Goal: Task Accomplishment & Management: Use online tool/utility

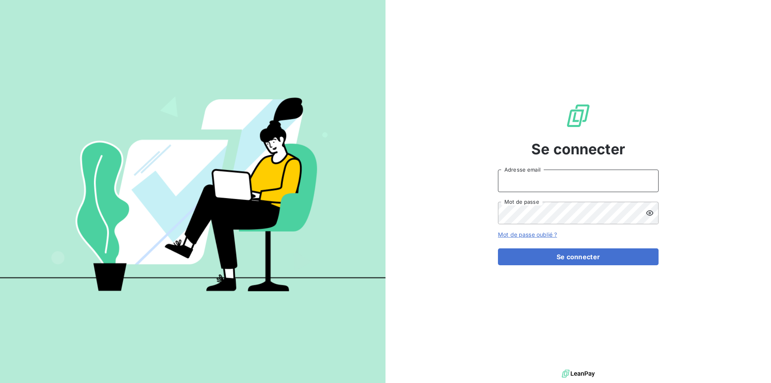
click at [547, 182] on input "Adresse email" at bounding box center [578, 180] width 161 height 22
type input "[EMAIL_ADDRESS][DOMAIN_NAME]"
click at [498, 248] on button "Se connecter" at bounding box center [578, 256] width 161 height 17
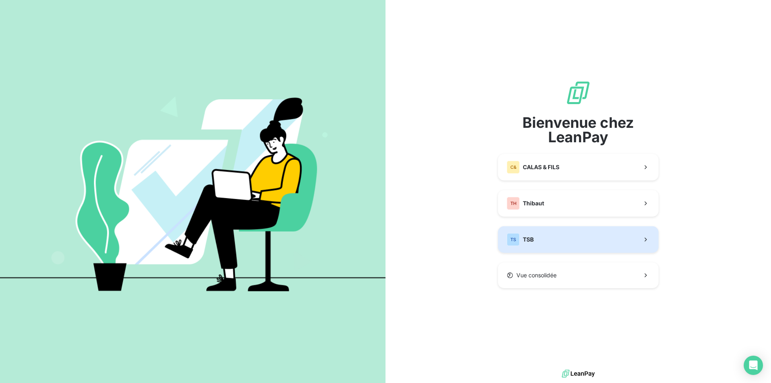
click at [528, 240] on span "TSB" at bounding box center [528, 239] width 11 height 8
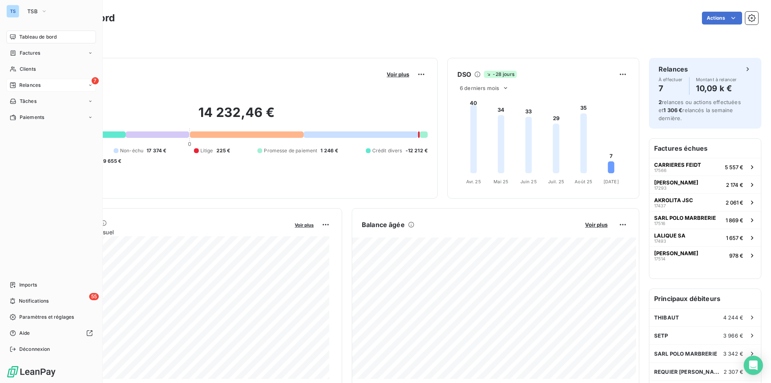
click at [38, 84] on span "Relances" at bounding box center [29, 85] width 21 height 7
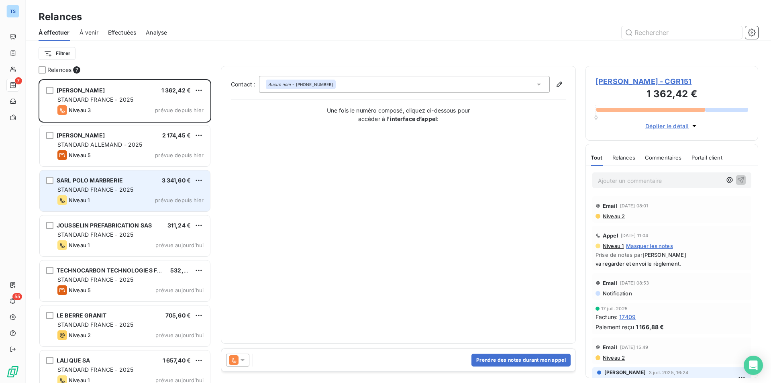
scroll to position [11, 0]
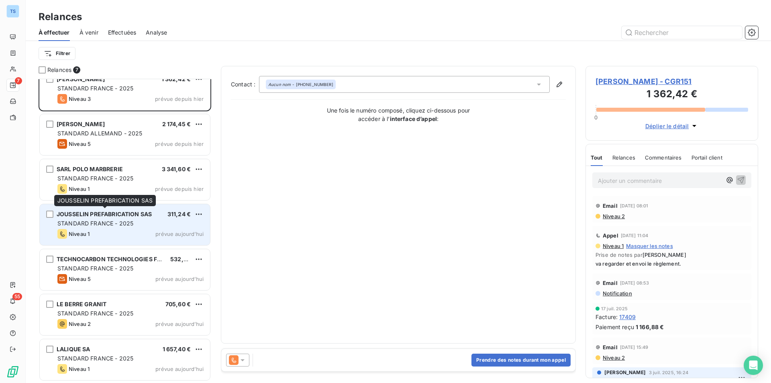
click at [140, 215] on span "JOUSSELIN PREFABRICATION SAS" at bounding box center [104, 213] width 95 height 7
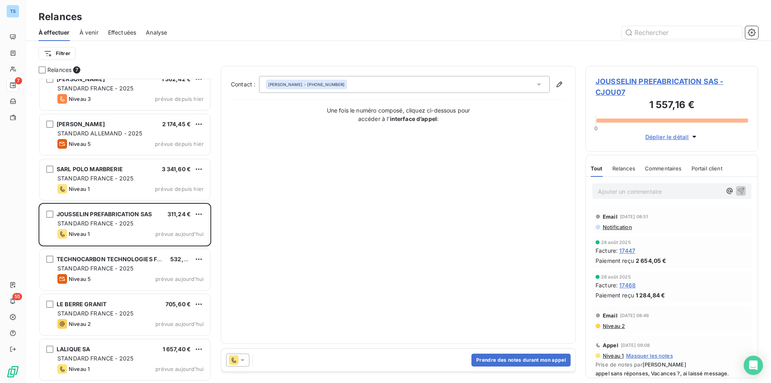
click at [635, 78] on span "JOUSSELIN PREFABRICATION SAS - CJOU07" at bounding box center [672, 87] width 153 height 22
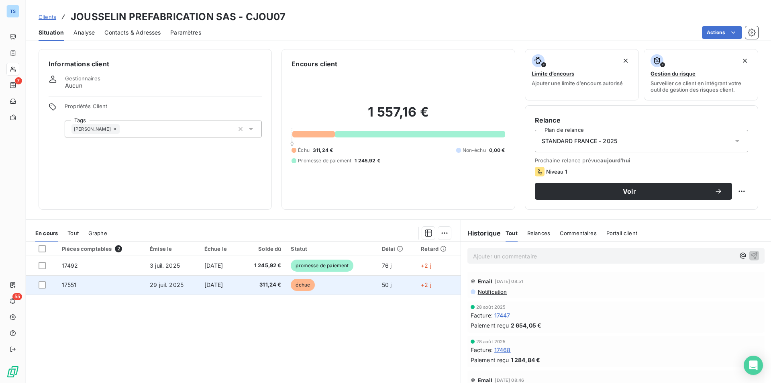
click at [223, 282] on span "[DATE]" at bounding box center [213, 284] width 19 height 7
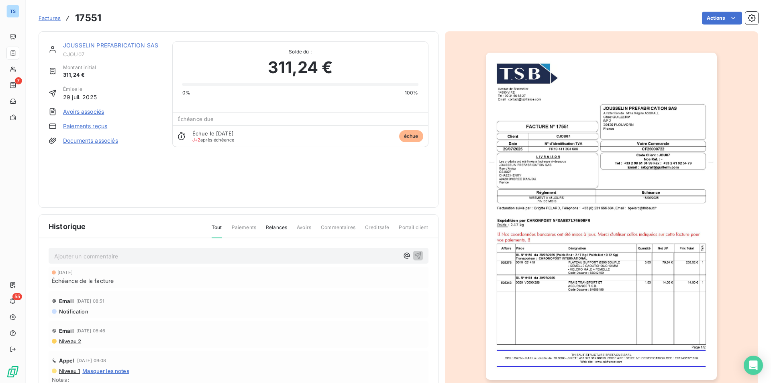
click at [106, 45] on link "JOUSSELIN PREFABRICATION SAS" at bounding box center [110, 45] width 95 height 7
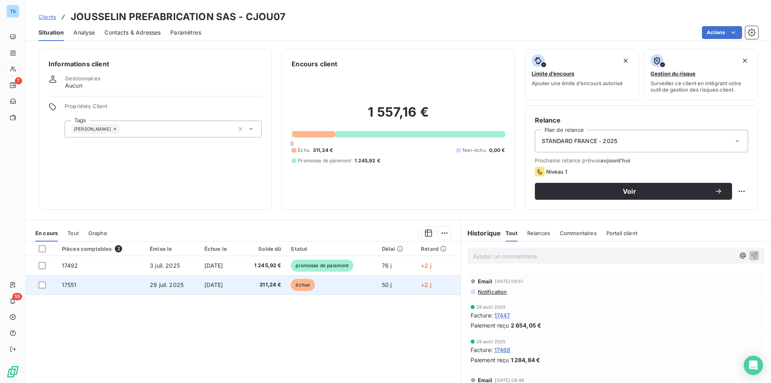
click at [223, 282] on span "[DATE]" at bounding box center [213, 284] width 19 height 7
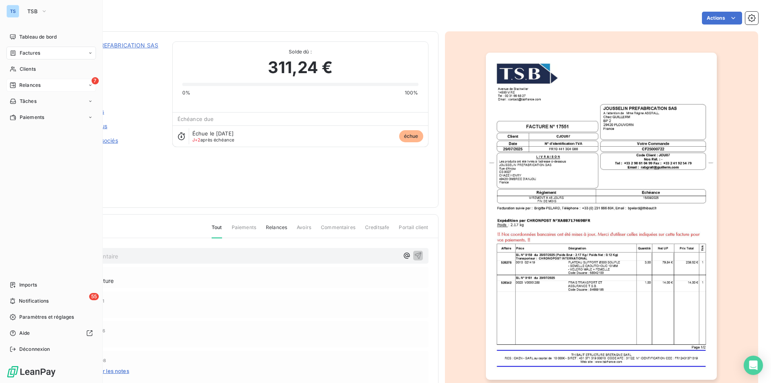
click at [23, 83] on span "Relances" at bounding box center [29, 85] width 21 height 7
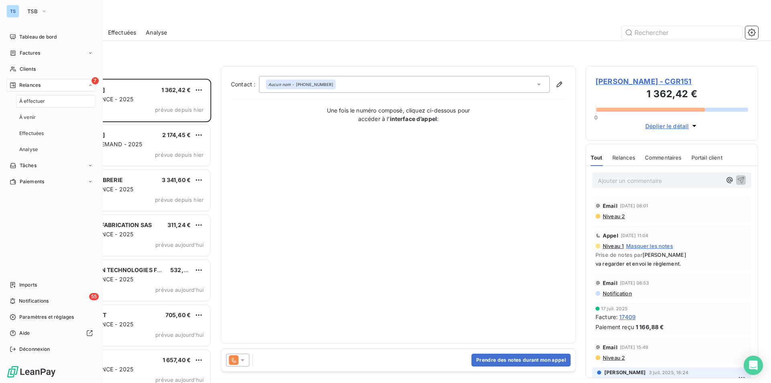
scroll to position [298, 167]
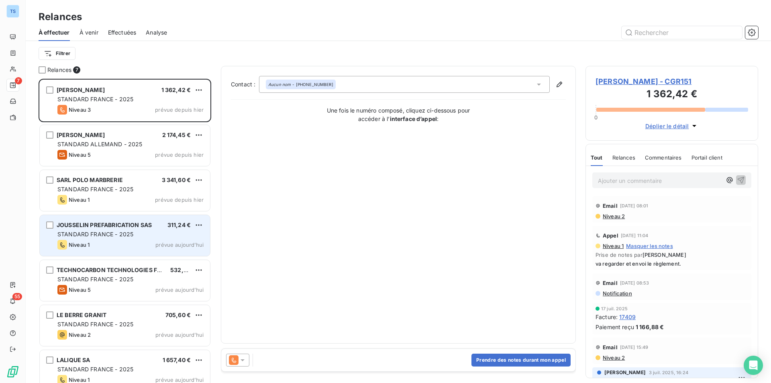
click at [127, 235] on span "STANDARD FRANCE - 2025" at bounding box center [95, 234] width 76 height 7
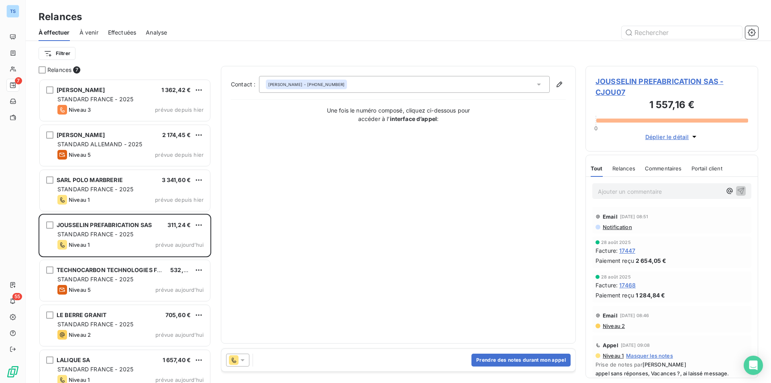
click at [347, 84] on div "[PERSON_NAME] - [PHONE_NUMBER]" at bounding box center [404, 84] width 291 height 17
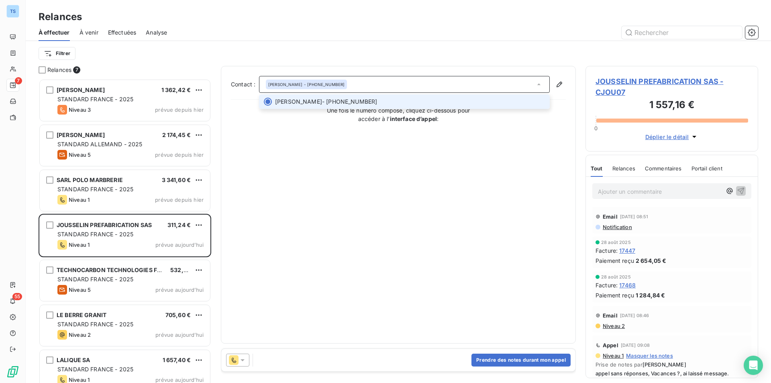
drag, startPoint x: 348, startPoint y: 100, endPoint x: 353, endPoint y: 82, distance: 19.2
click at [353, 82] on div "[PERSON_NAME] - [PHONE_NUMBER]" at bounding box center [404, 84] width 291 height 17
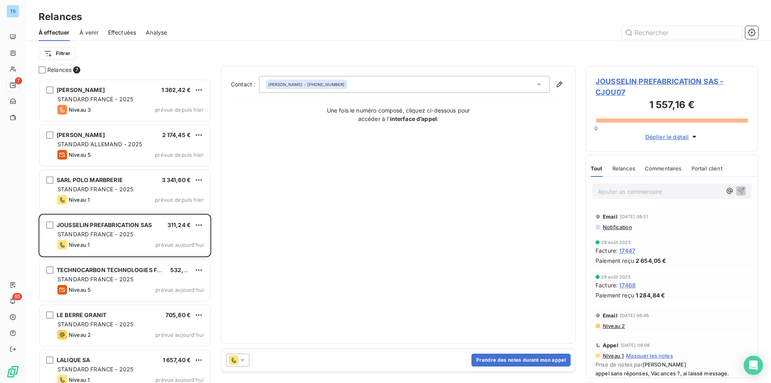
click at [350, 83] on div "[PERSON_NAME] - [PHONE_NUMBER]" at bounding box center [404, 84] width 291 height 17
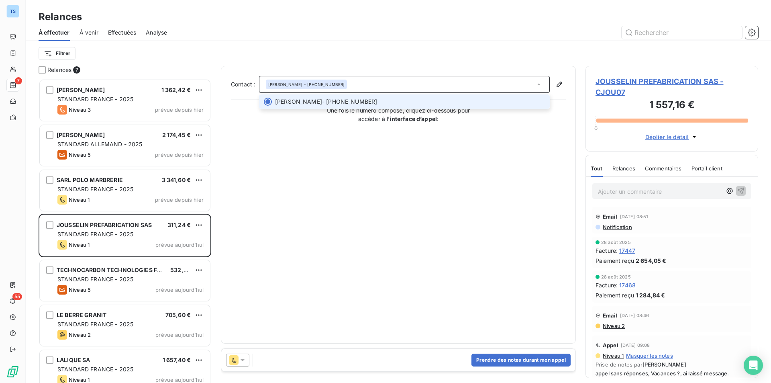
drag, startPoint x: 308, startPoint y: 82, endPoint x: 341, endPoint y: 83, distance: 33.3
click at [341, 83] on div "[PERSON_NAME] - [PHONE_NUMBER]" at bounding box center [306, 85] width 76 height 6
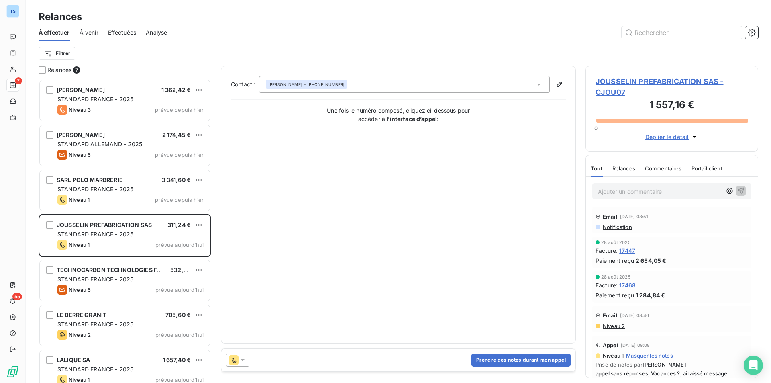
copy div "33 2 98 61 04 99"
click at [518, 357] on button "Prendre des notes durant mon appel" at bounding box center [520, 359] width 99 height 13
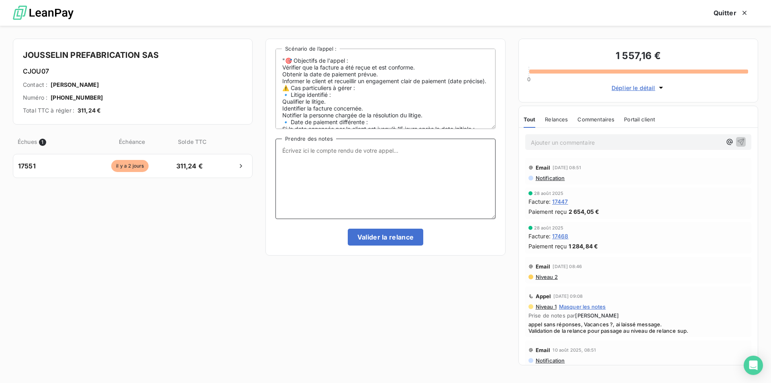
click at [284, 153] on textarea "Prendre des notes" at bounding box center [386, 179] width 220 height 80
type textarea "SCT avec la comptabilité. Annotation : marchandise non reçue."
click at [378, 233] on button "Valider la relance" at bounding box center [386, 237] width 76 height 17
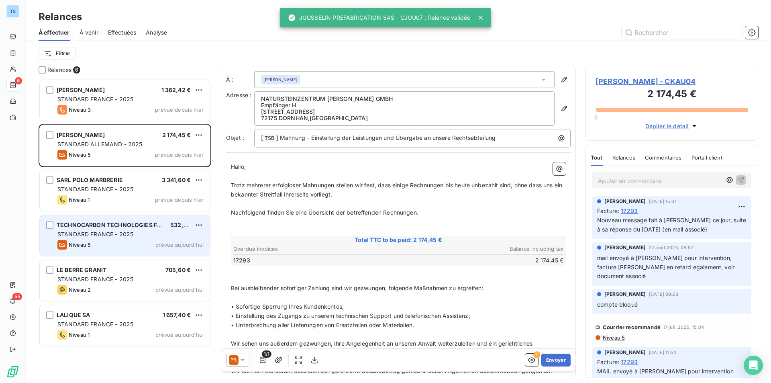
scroll to position [298, 167]
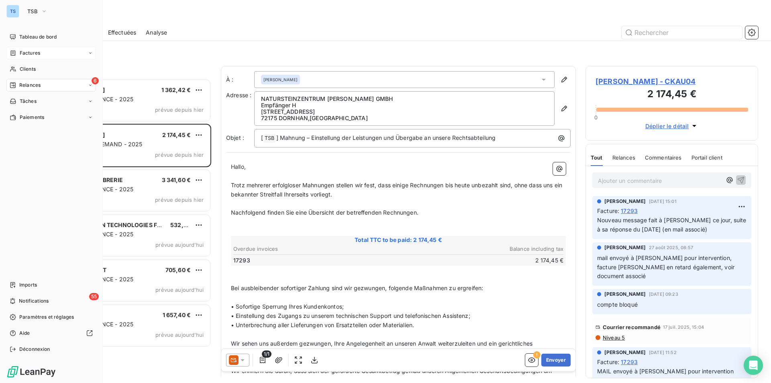
click at [29, 49] on div "Factures" at bounding box center [51, 53] width 90 height 13
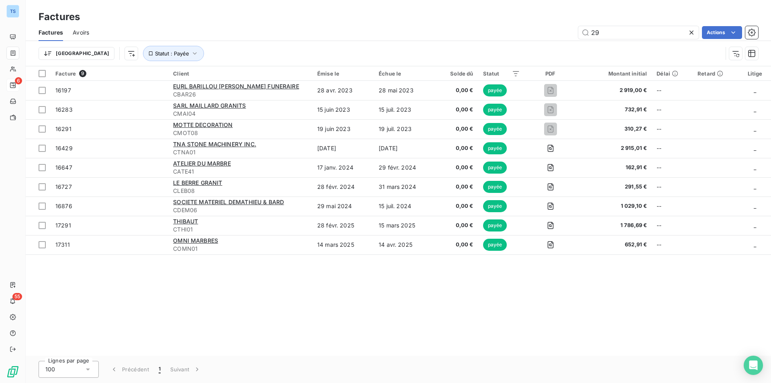
type input "2"
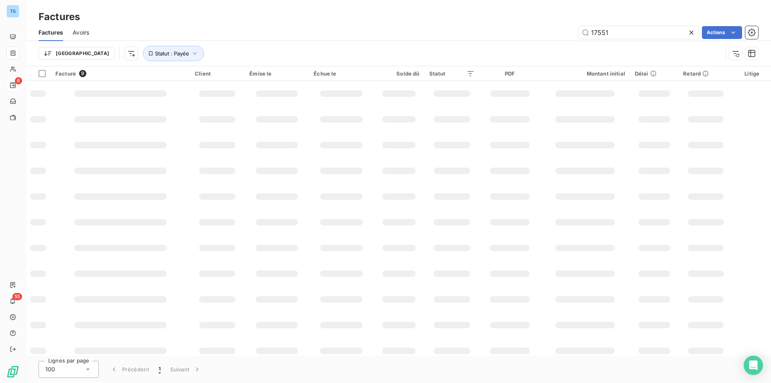
type input "17551"
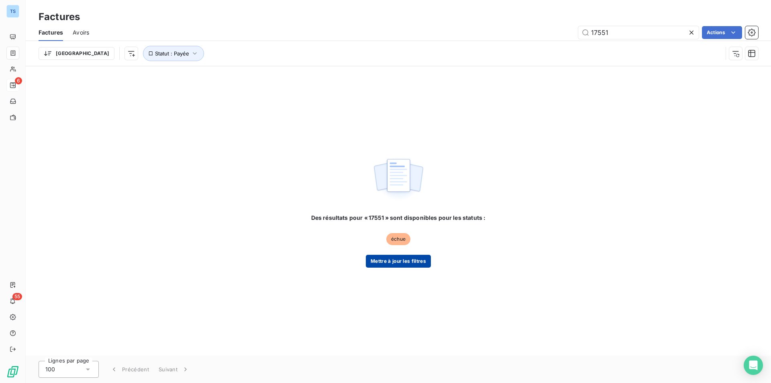
click at [390, 259] on button "Mettre à jour les filtres" at bounding box center [398, 261] width 65 height 13
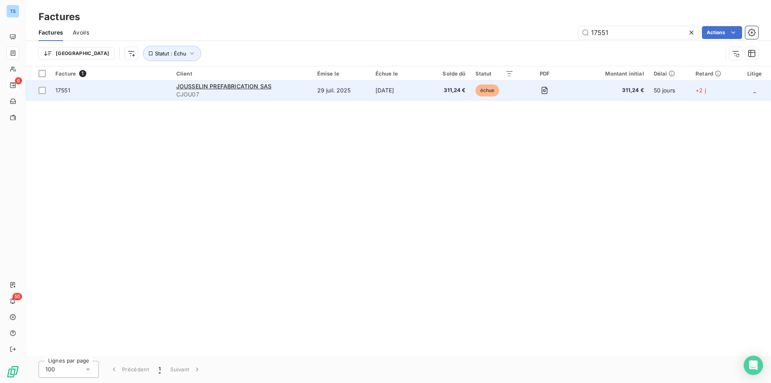
click at [122, 87] on span "17551" at bounding box center [110, 90] width 111 height 8
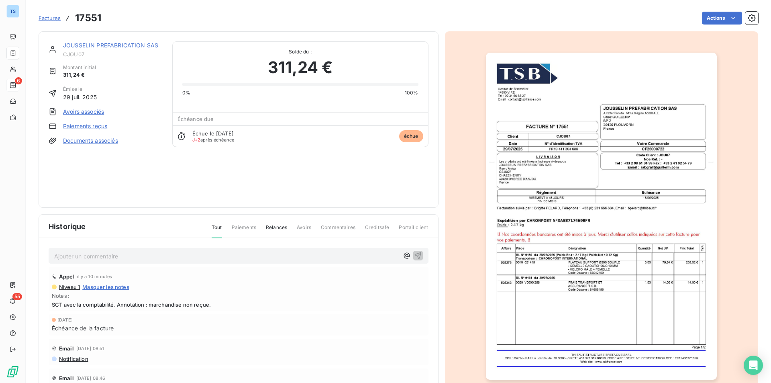
click at [73, 256] on p "Ajouter un commentaire ﻿" at bounding box center [226, 256] width 345 height 10
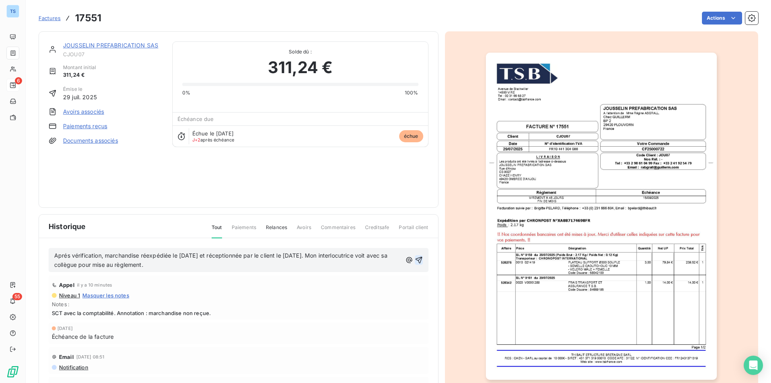
click at [415, 256] on icon "button" at bounding box center [419, 260] width 8 height 8
